Goal: Answer question/provide support: Answer question/provide support

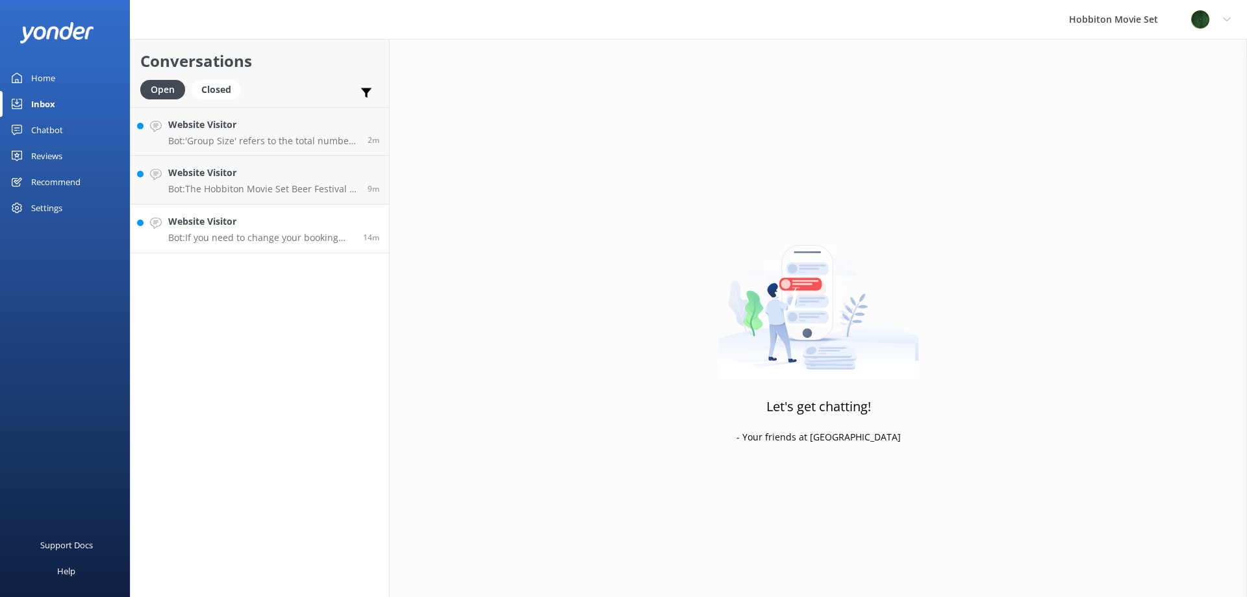
click at [285, 242] on p "Bot: If you need to change your booking dates, please contact our team at [EMAI…" at bounding box center [260, 238] width 185 height 12
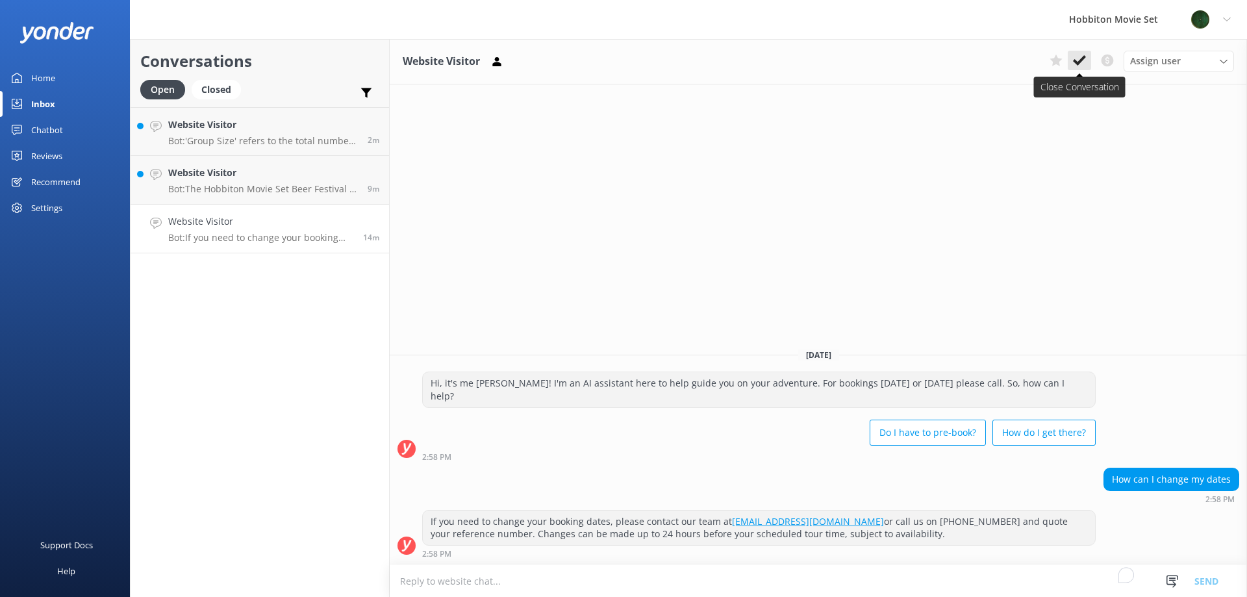
click at [1083, 62] on icon at bounding box center [1079, 60] width 13 height 13
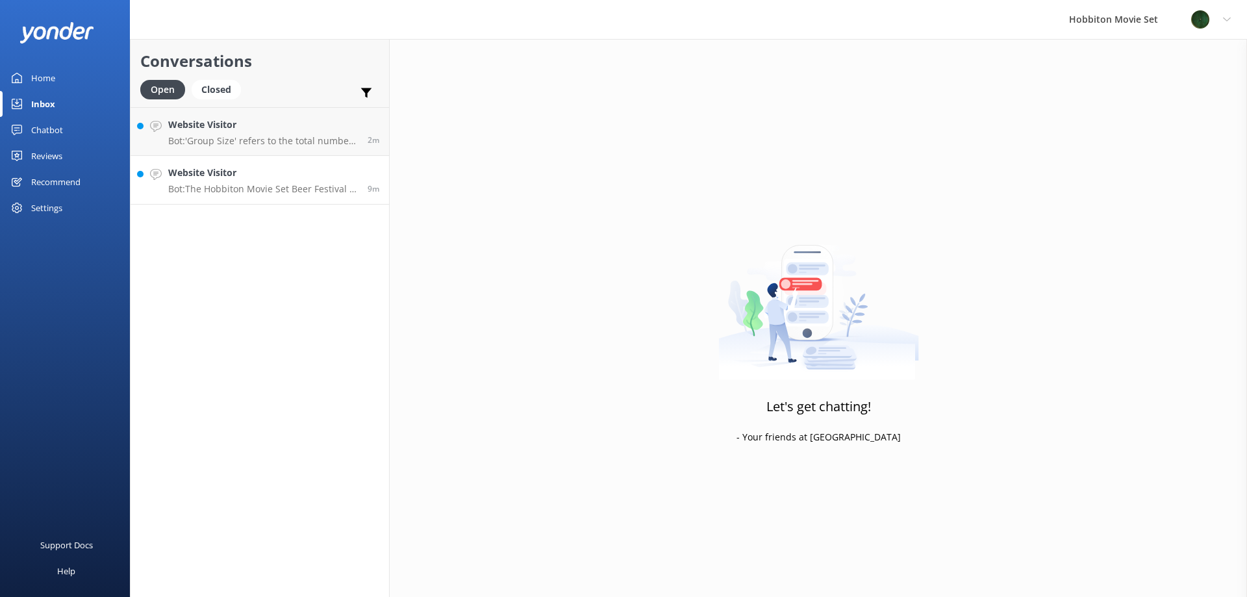
click at [297, 185] on p "Bot: The Hobbiton Movie Set Beer Festival is an event where you can experience …" at bounding box center [263, 189] width 190 height 12
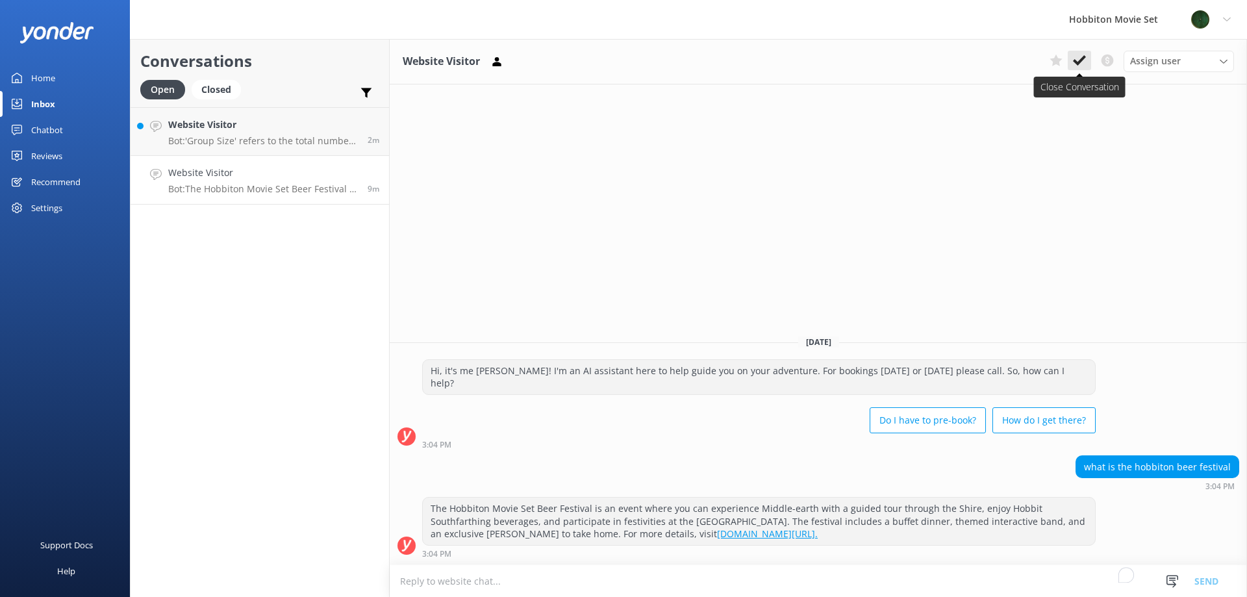
click at [1077, 62] on use at bounding box center [1079, 60] width 13 height 10
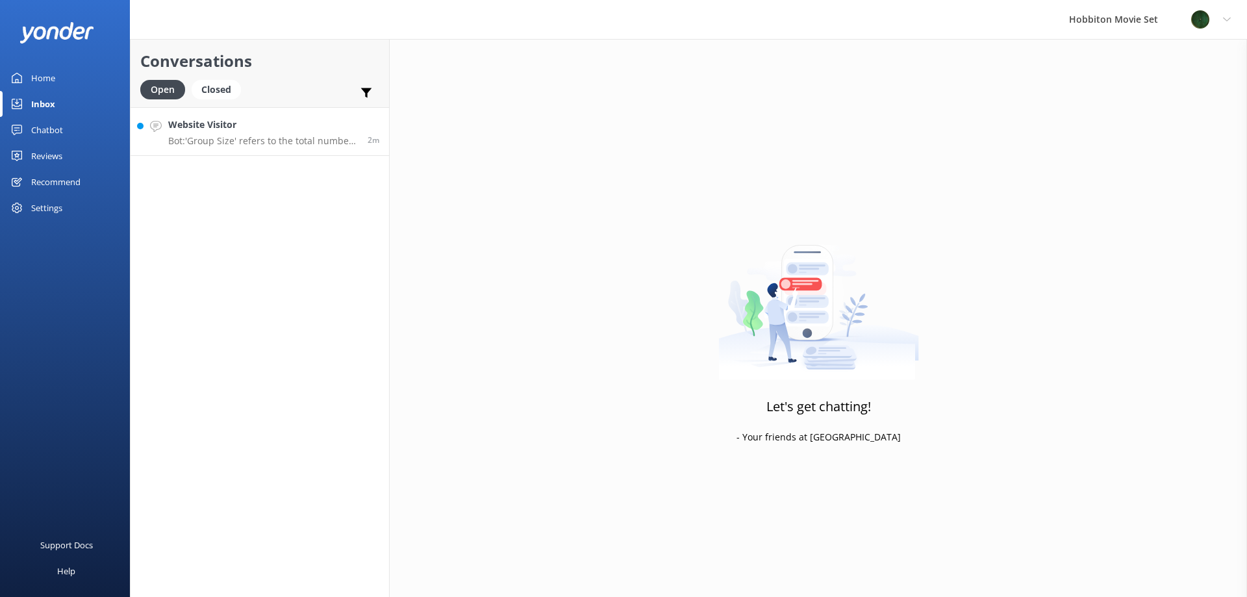
click at [274, 138] on p "Bot: 'Group Size' refers to the total number of people you are traveling with. …" at bounding box center [263, 141] width 190 height 12
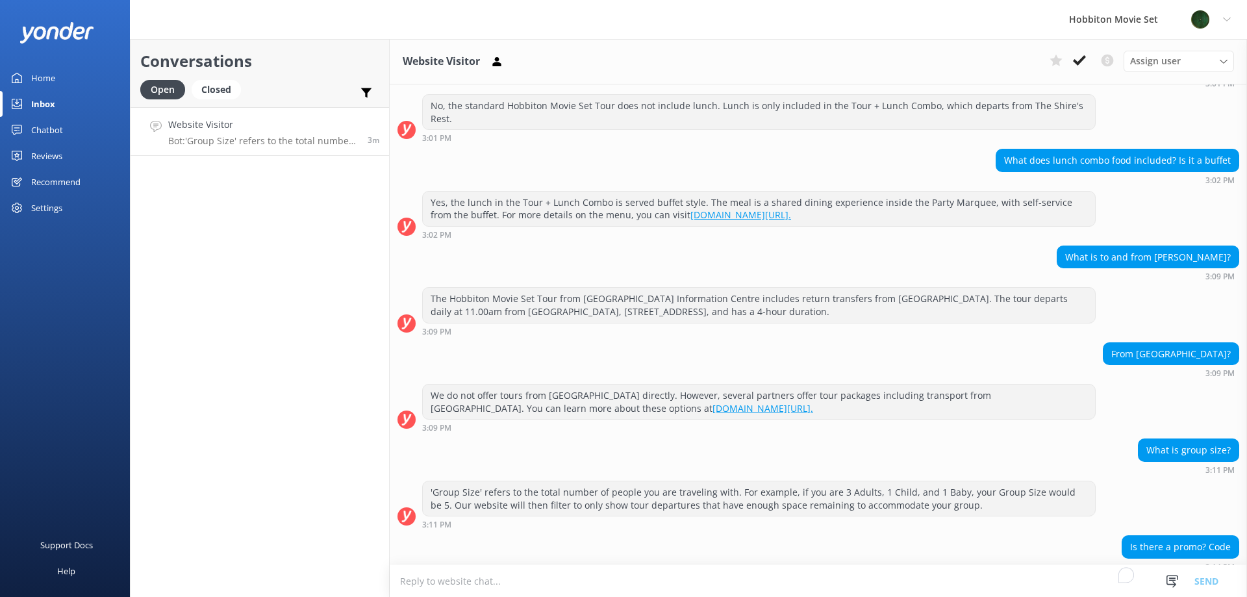
scroll to position [411, 0]
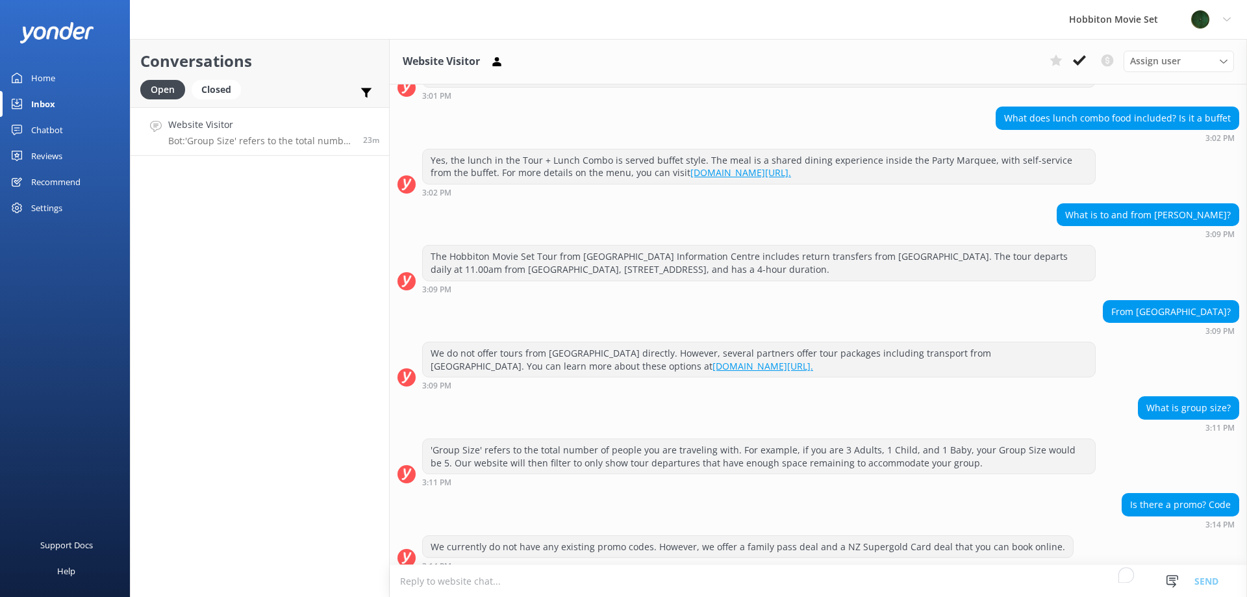
click at [311, 138] on p "Bot: 'Group Size' refers to the total number of people you are traveling with. …" at bounding box center [260, 141] width 185 height 12
click at [1072, 58] on button at bounding box center [1079, 60] width 23 height 19
